Goal: Navigation & Orientation: Find specific page/section

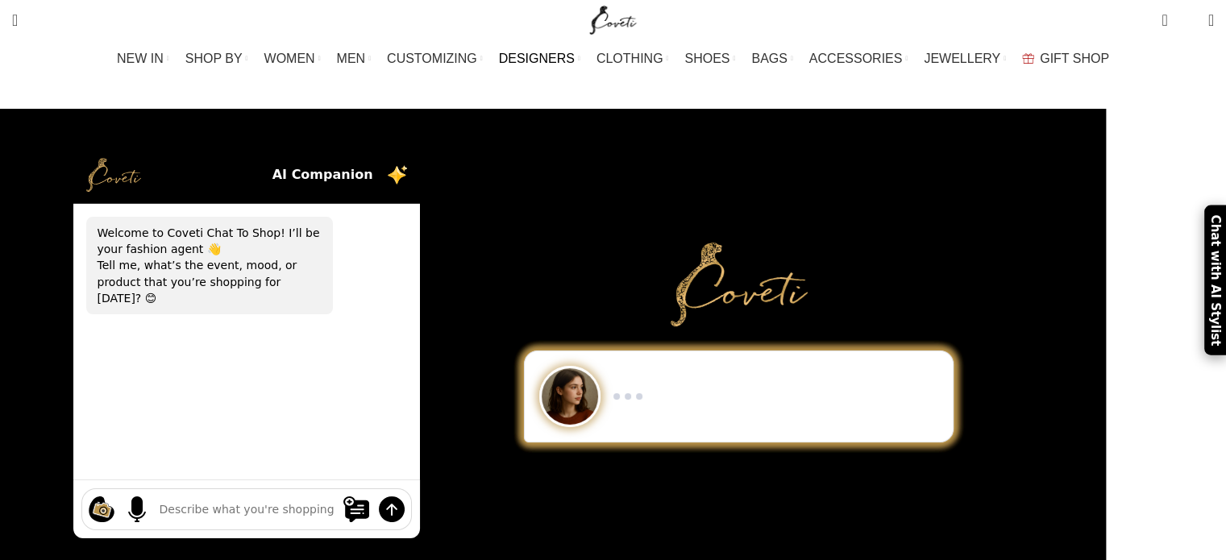
click at [555, 57] on span "DESIGNERS" at bounding box center [537, 58] width 76 height 15
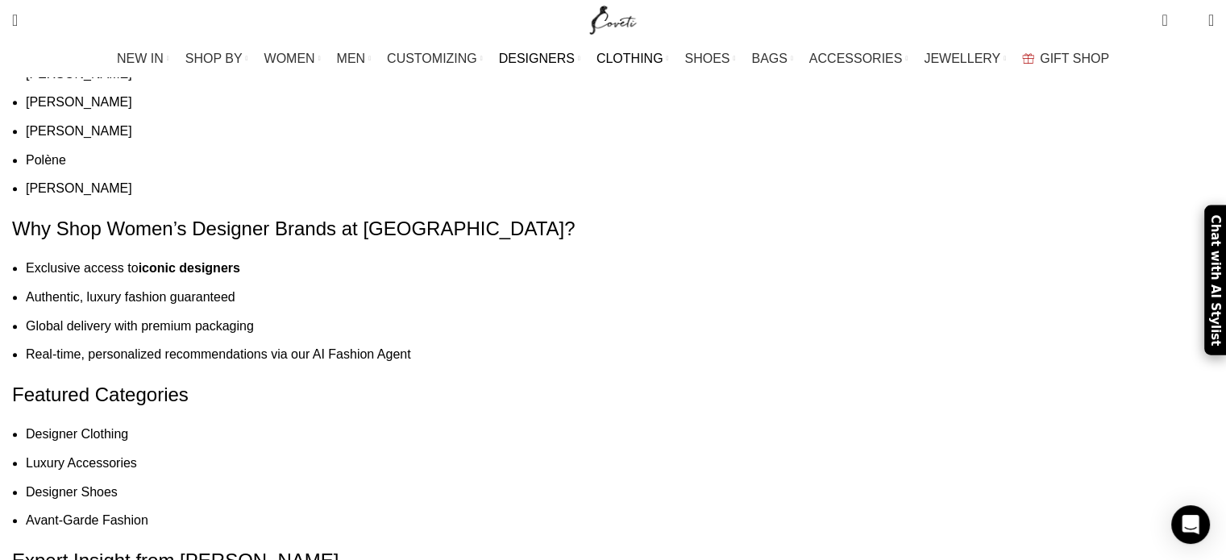
scroll to position [1693, 0]
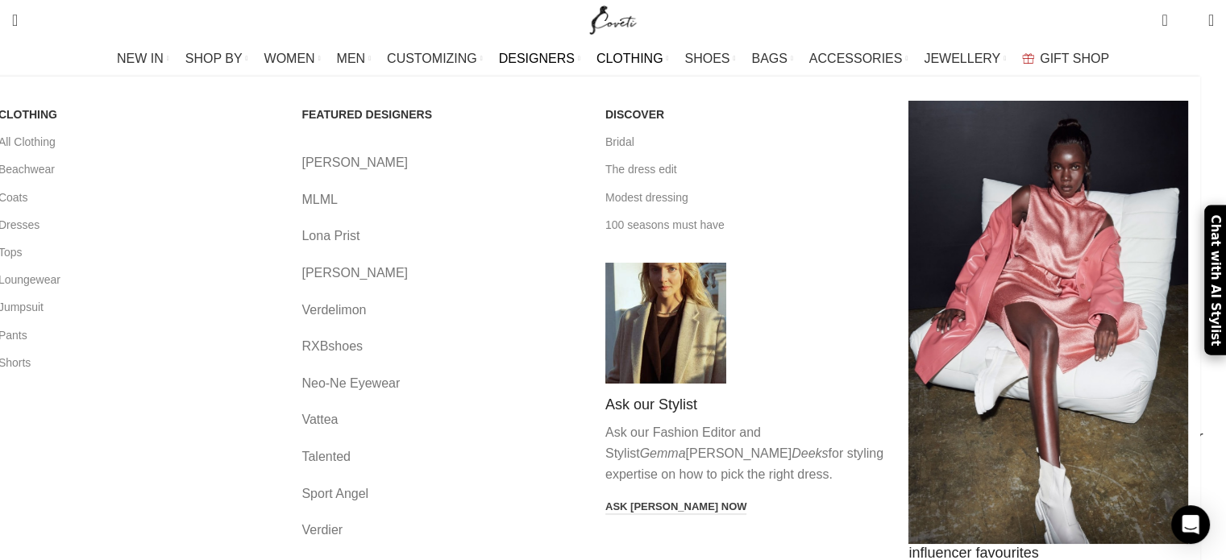
click at [626, 60] on span "CLOTHING" at bounding box center [630, 58] width 67 height 15
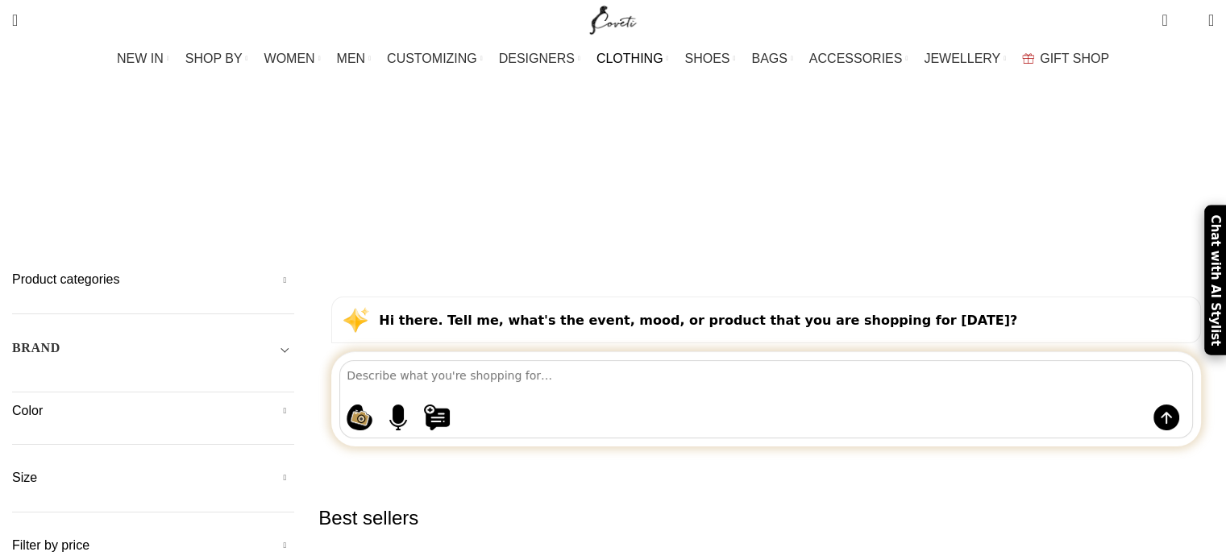
click at [616, 14] on img "Site logo" at bounding box center [613, 20] width 54 height 40
